Goal: Task Accomplishment & Management: Manage account settings

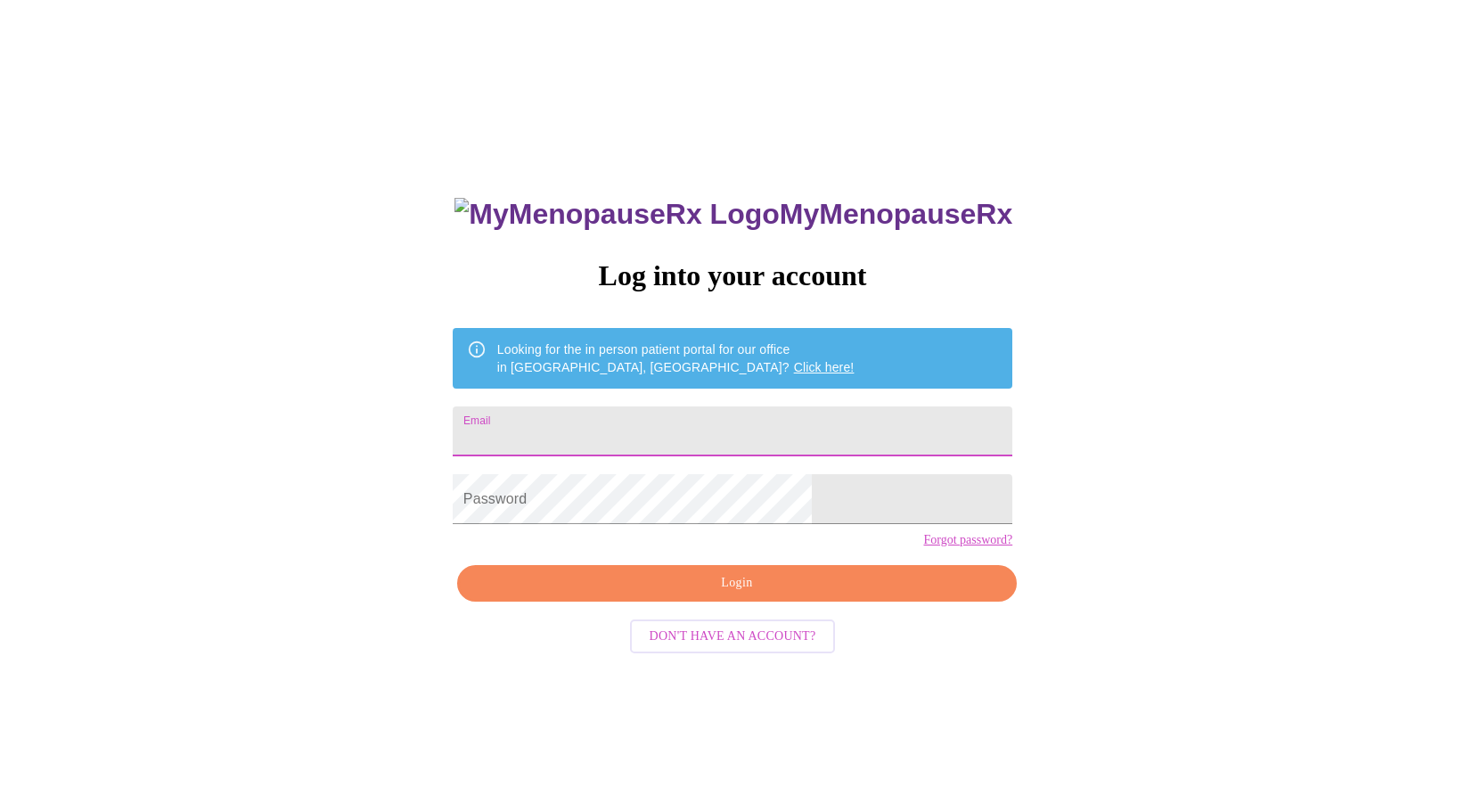
drag, startPoint x: 668, startPoint y: 418, endPoint x: 682, endPoint y: 449, distance: 34.0
click at [668, 421] on input "Email" at bounding box center [732, 432] width 560 height 50
click at [631, 429] on input "Email" at bounding box center [732, 432] width 560 height 50
click at [677, 410] on input "Email" at bounding box center [732, 432] width 560 height 50
type input "[EMAIL_ADDRESS][DOMAIN_NAME]"
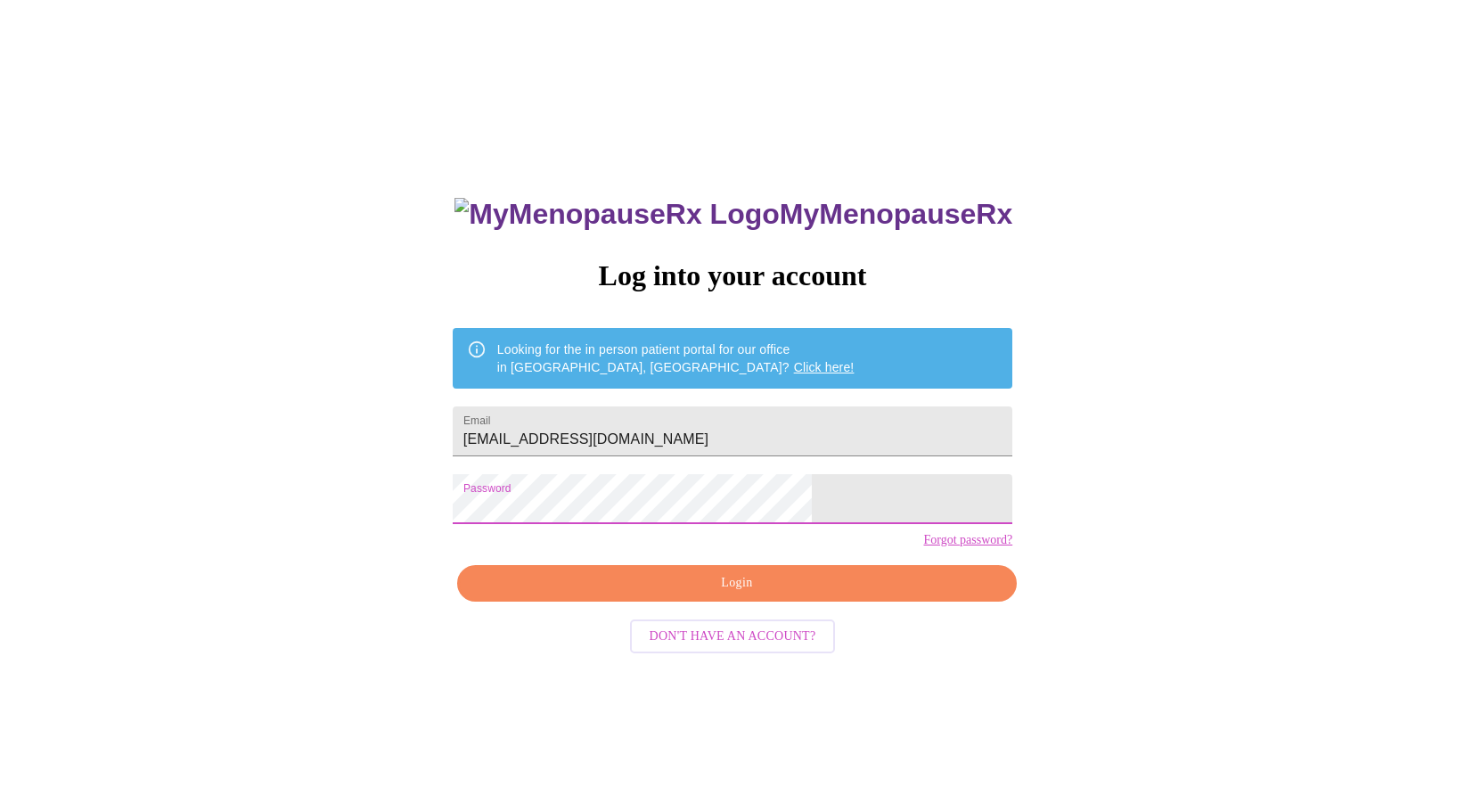
click at [701, 594] on span "Login" at bounding box center [736, 583] width 518 height 22
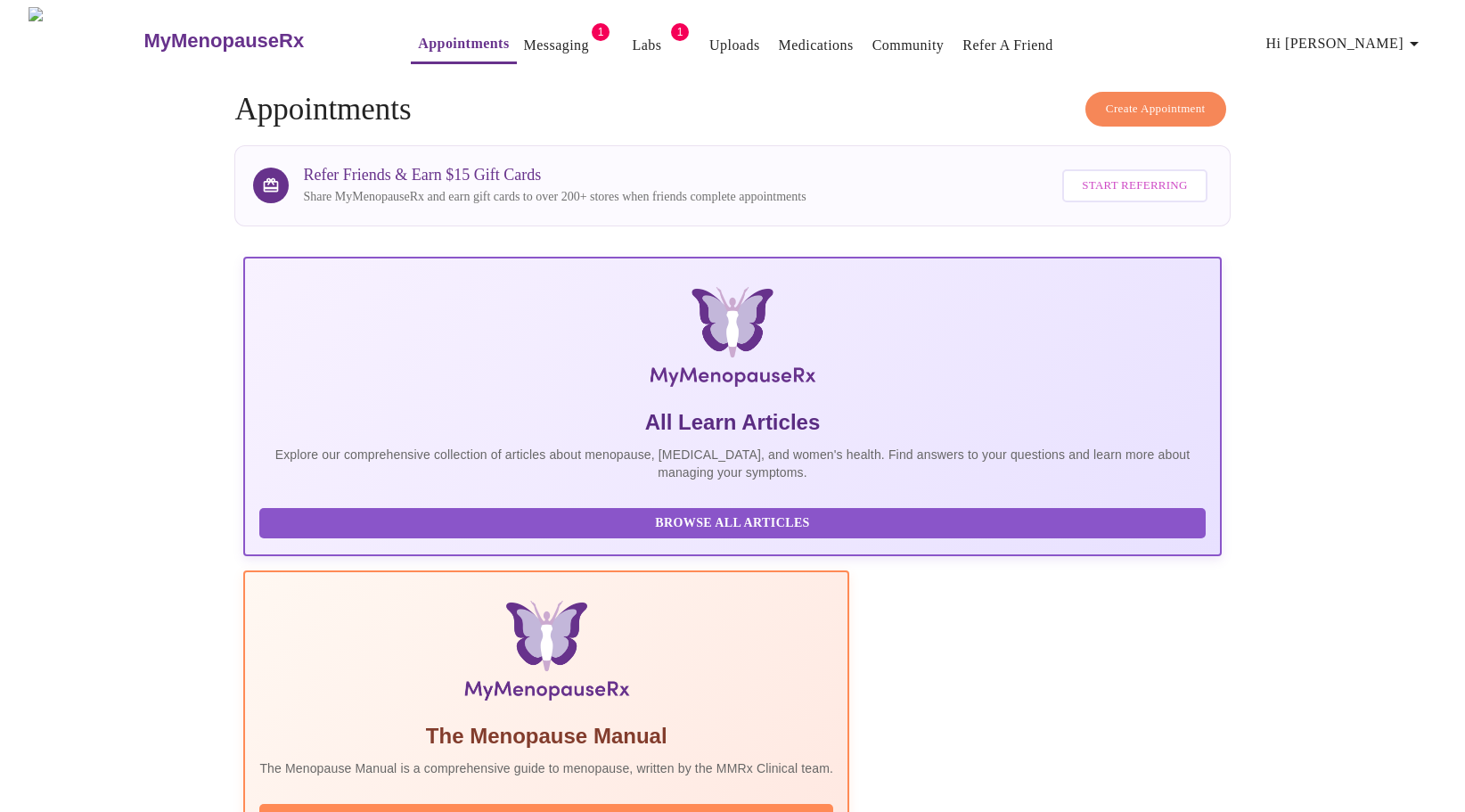
click at [524, 47] on link "Messaging" at bounding box center [556, 46] width 65 height 25
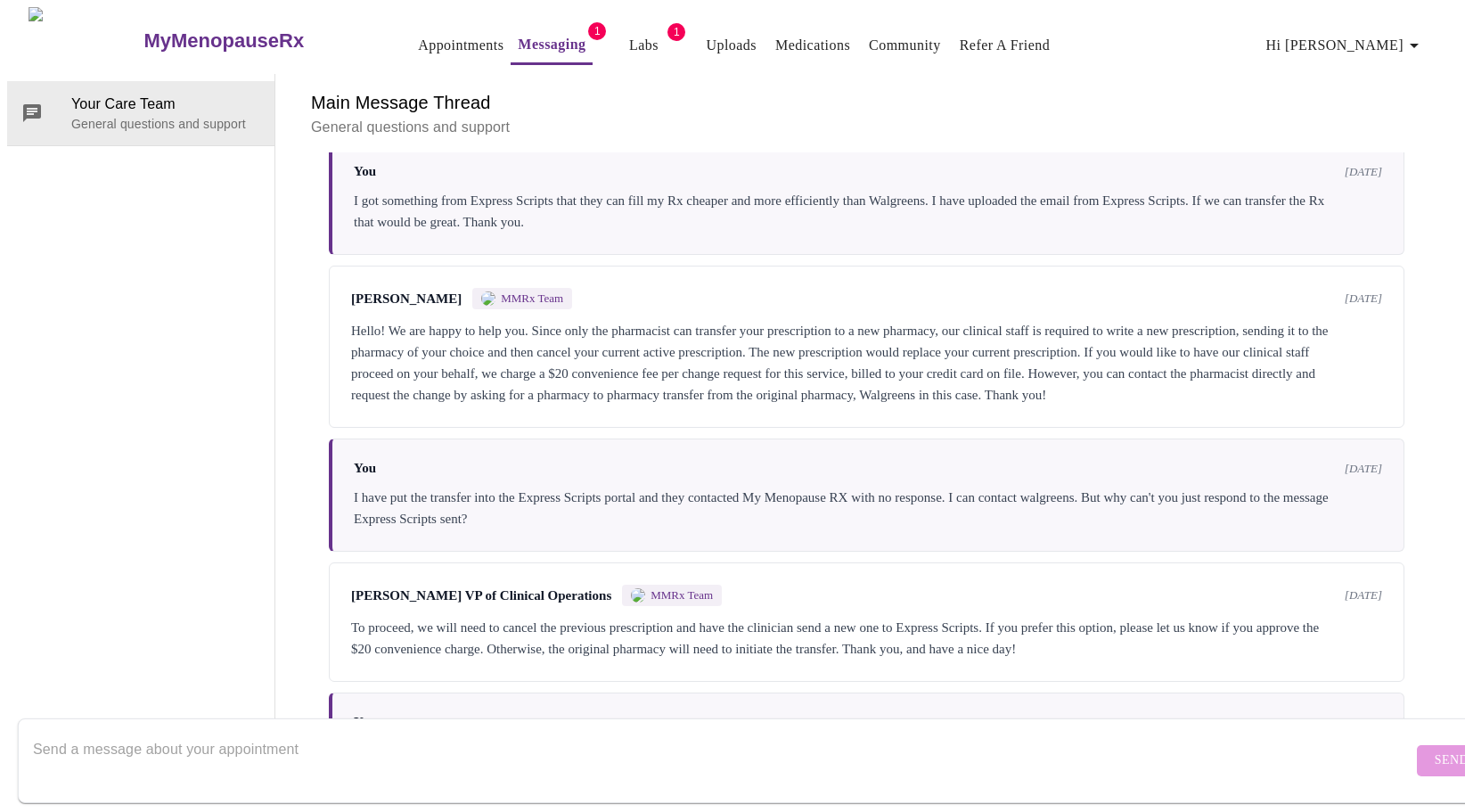
scroll to position [466, 0]
